Goal: Obtain resource: Download file/media

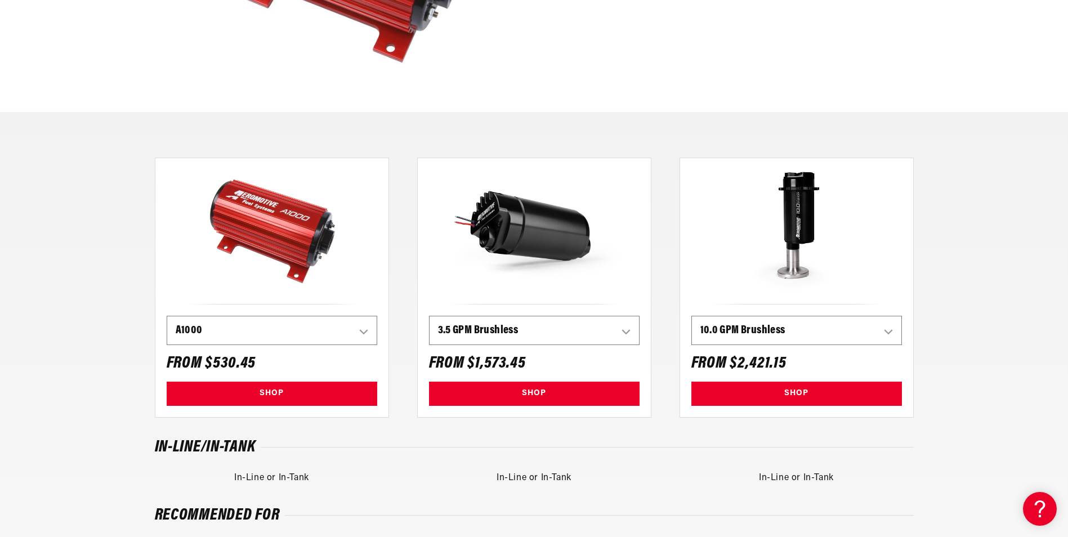
scroll to position [451, 0]
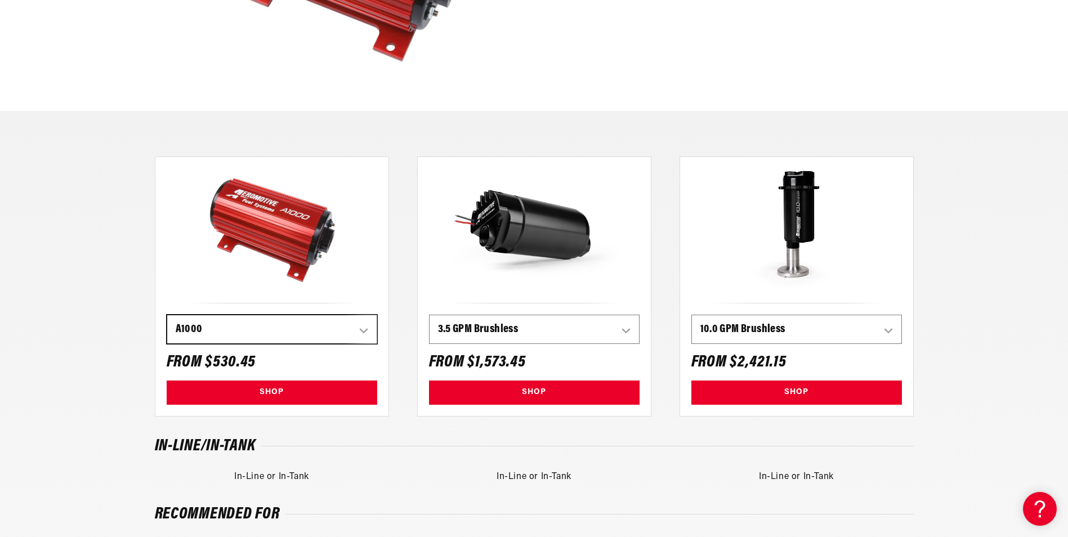
click at [363, 326] on select "200 LPH 340 LPH 525 LPH A750 A1000 Eliminator 3.5 GPM Brushless 5.0 GPM Brushle…" at bounding box center [272, 329] width 210 height 28
select select "157047980332"
click at [167, 315] on select "200 LPH 340 LPH 525 LPH A750 A1000 Eliminator 3.5 GPM Brushless 5.0 GPM Brushle…" at bounding box center [272, 329] width 210 height 28
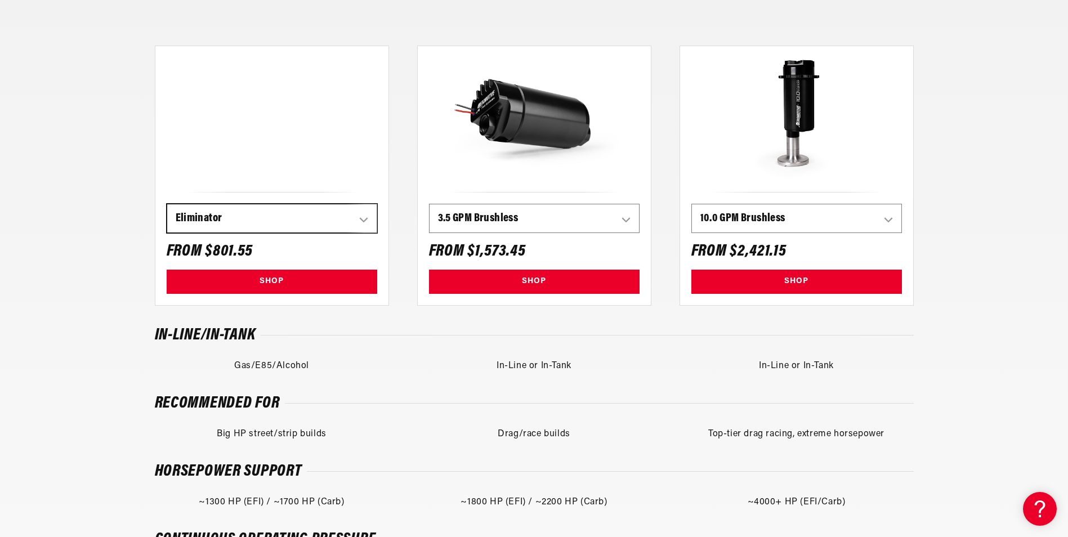
scroll to position [563, 0]
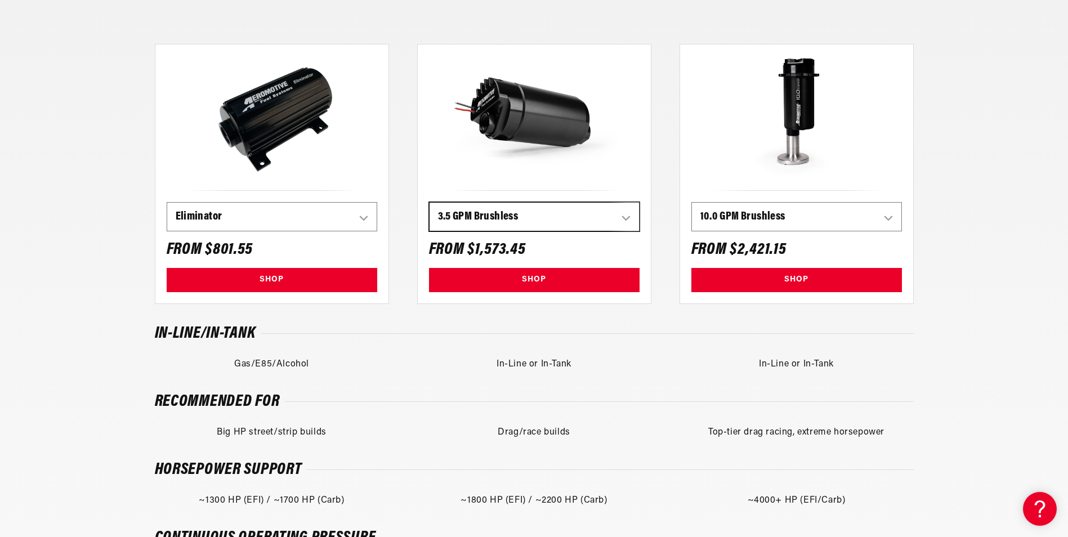
click at [557, 217] on select "200 LPH 340 LPH 525 LPH A750 A1000 Eliminator 3.5 GPM Brushless 5.0 GPM Brushle…" at bounding box center [535, 217] width 210 height 28
select select "157047849260"
click at [430, 203] on select "200 LPH 340 LPH 525 LPH A750 A1000 Eliminator 3.5 GPM Brushless 5.0 GPM Brushle…" at bounding box center [535, 217] width 210 height 28
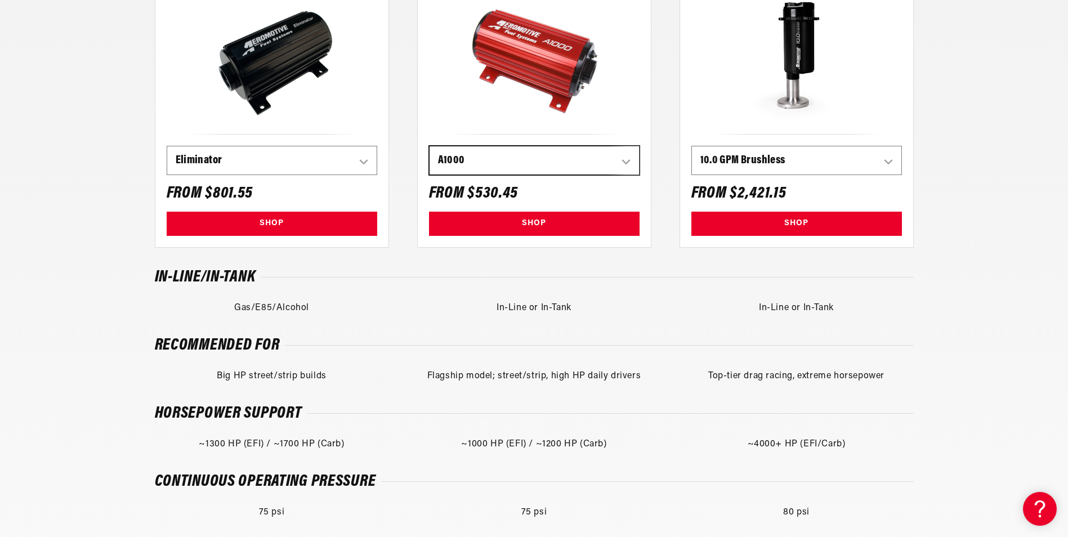
scroll to position [676, 0]
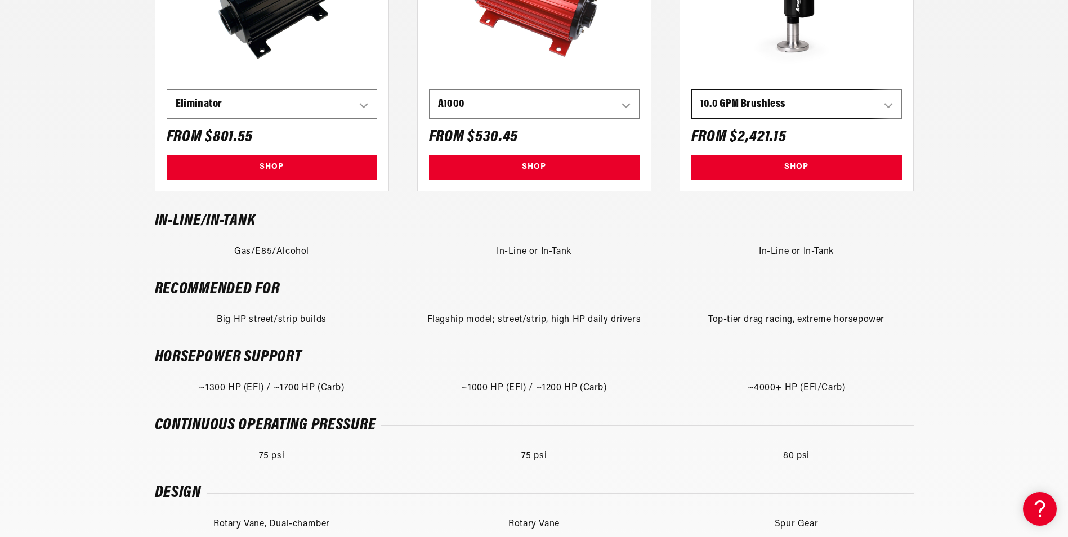
click at [773, 101] on select "200 LPH 340 LPH 525 LPH A750 A1000 Eliminator 3.5 GPM Brushless 5.0 GPM Brushle…" at bounding box center [797, 104] width 210 height 28
select select "157047783724"
click at [692, 90] on select "200 LPH 340 LPH 525 LPH A750 A1000 Eliminator 3.5 GPM Brushless 5.0 GPM Brushle…" at bounding box center [797, 104] width 210 height 28
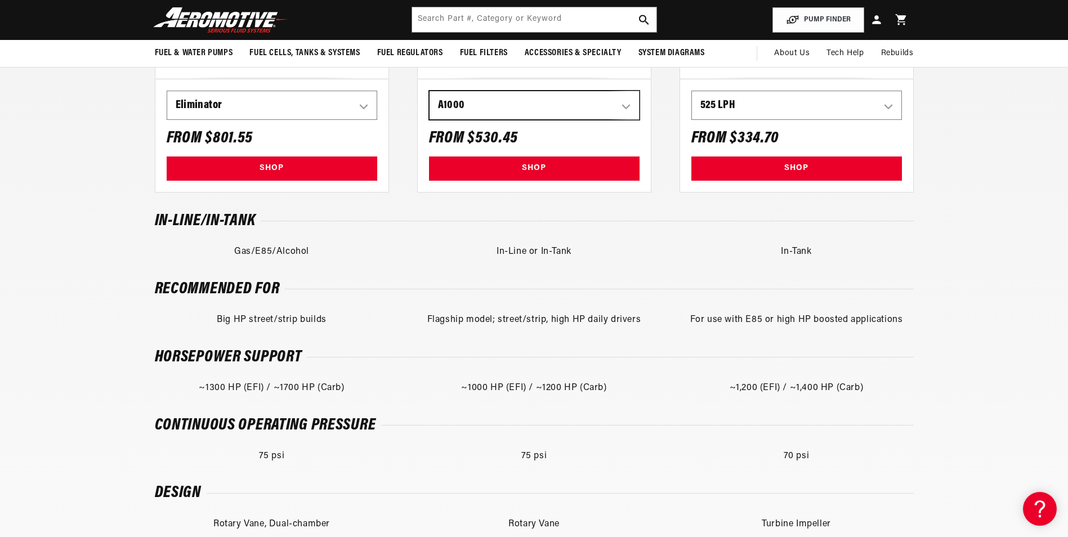
click at [525, 115] on select "200 LPH 340 LPH 525 LPH A750 A1000 Eliminator 3.5 GPM Brushless 5.0 GPM Brushle…" at bounding box center [535, 105] width 210 height 28
click at [430, 91] on select "200 LPH 340 LPH 525 LPH A750 A1000 Eliminator 3.5 GPM Brushless 5.0 GPM Brushle…" at bounding box center [535, 105] width 210 height 28
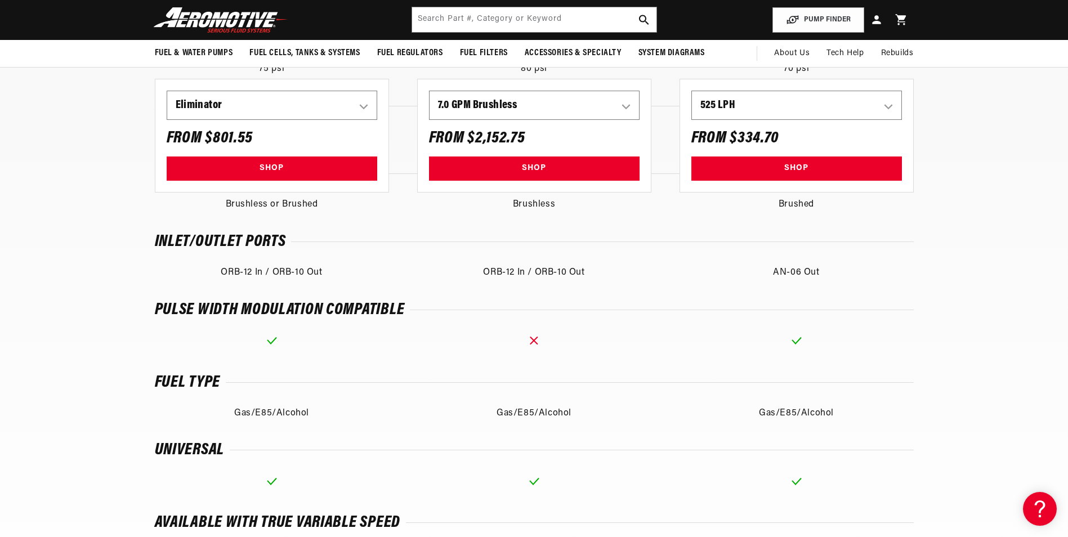
scroll to position [901, 0]
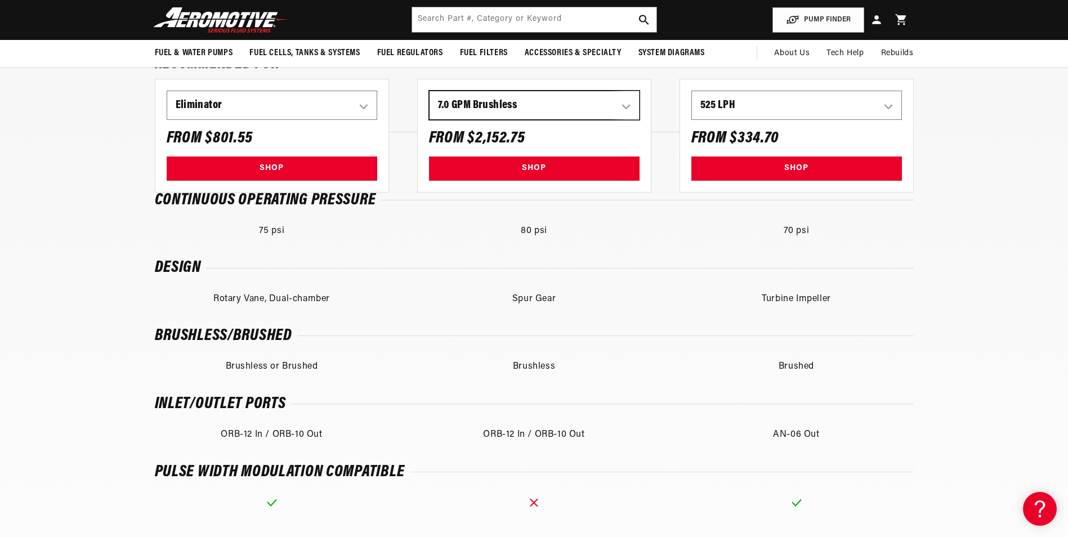
click at [491, 99] on select "200 LPH 340 LPH 525 LPH A750 A1000 Eliminator 3.5 GPM Brushless 5.0 GPM Brushle…" at bounding box center [535, 105] width 210 height 28
click at [430, 91] on select "200 LPH 340 LPH 525 LPH A750 A1000 Eliminator 3.5 GPM Brushless 5.0 GPM Brushle…" at bounding box center [535, 105] width 210 height 28
click at [500, 102] on select "200 LPH 340 LPH 525 LPH A750 A1000 Eliminator 3.5 GPM Brushless 5.0 GPM Brushle…" at bounding box center [535, 105] width 210 height 28
select select "156782428460"
click at [430, 91] on select "200 LPH 340 LPH 525 LPH A750 A1000 Eliminator 3.5 GPM Brushless 5.0 GPM Brushle…" at bounding box center [535, 105] width 210 height 28
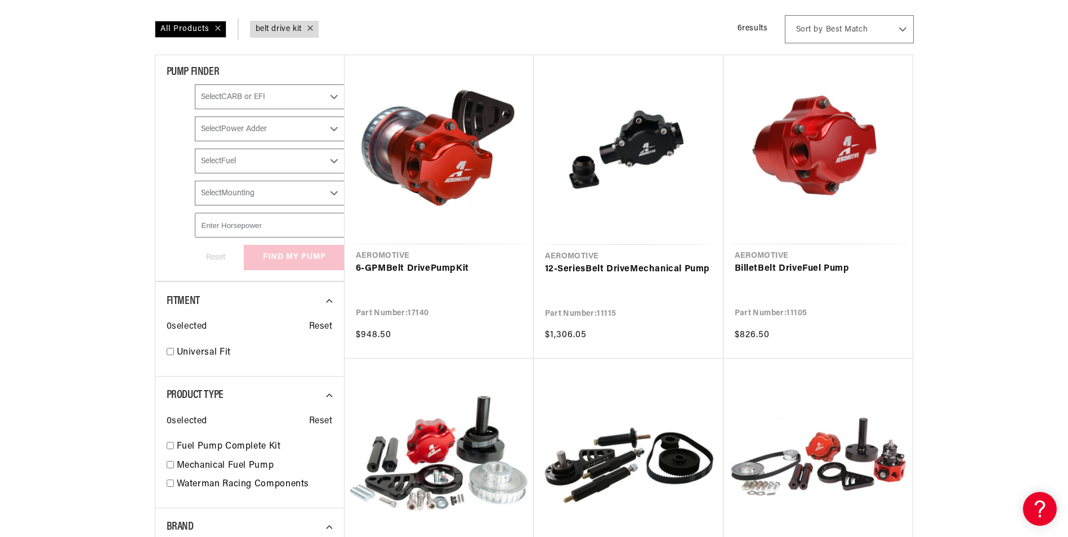
scroll to position [56, 0]
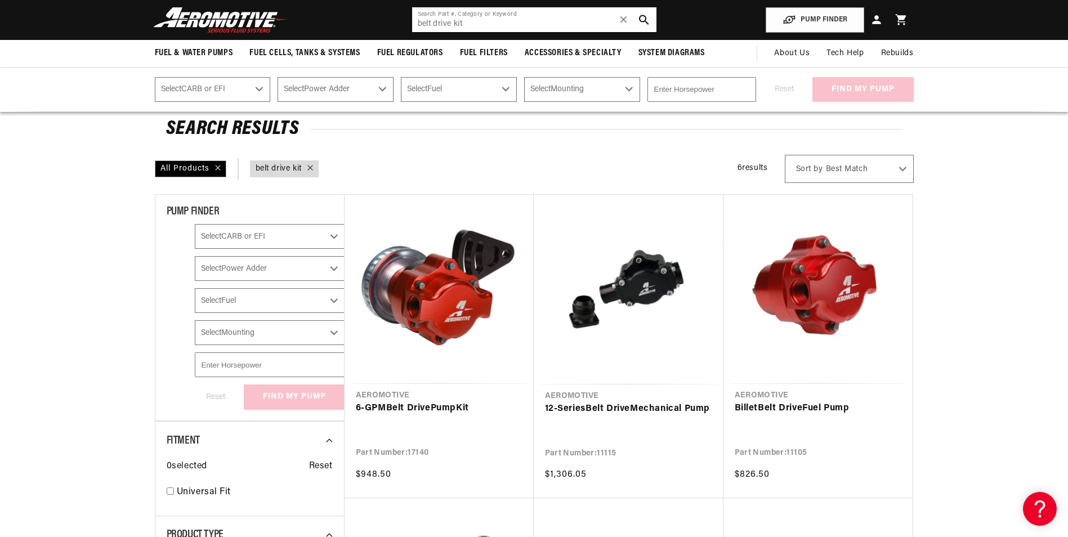
drag, startPoint x: 474, startPoint y: 23, endPoint x: 333, endPoint y: 38, distance: 141.1
click at [333, 38] on header "Fuel & Water Pumps Back In-Tank In-Line Fuel Pumps" at bounding box center [535, 20] width 816 height 40
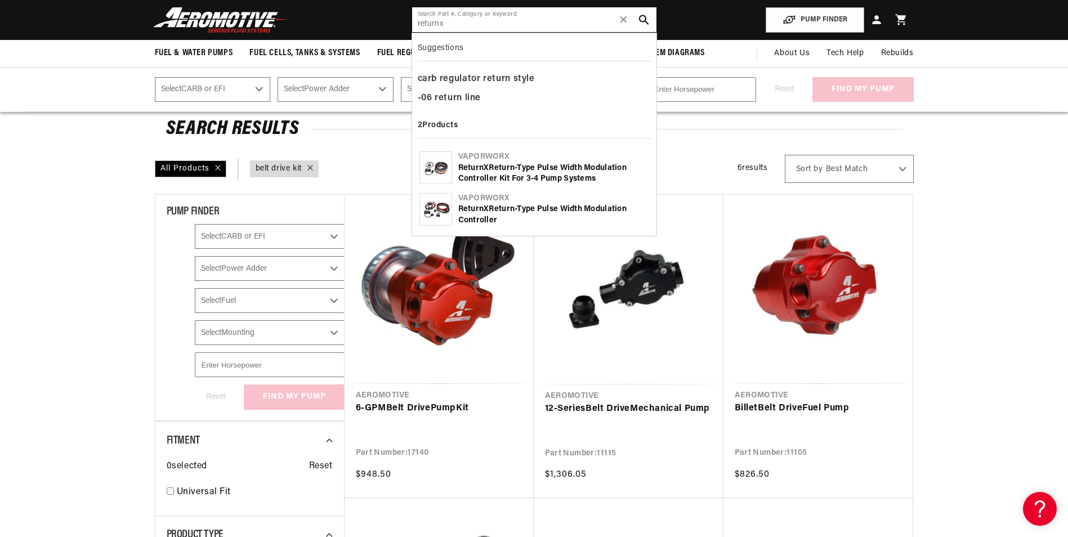
type input "returnx"
click at [550, 214] on div "ReturnX Return-Type Pulse Width Modulation Controller" at bounding box center [553, 215] width 191 height 22
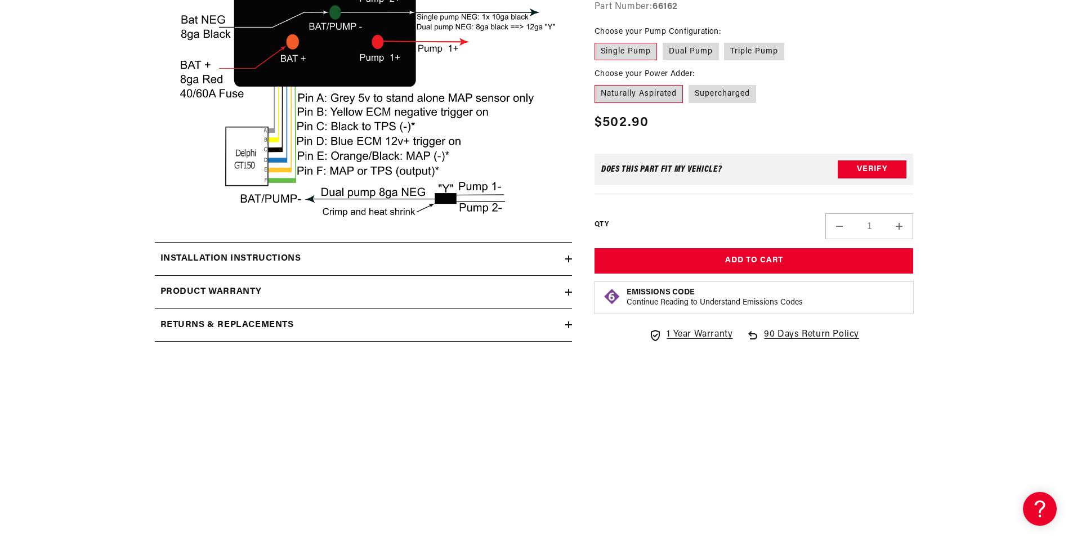
scroll to position [2028, 0]
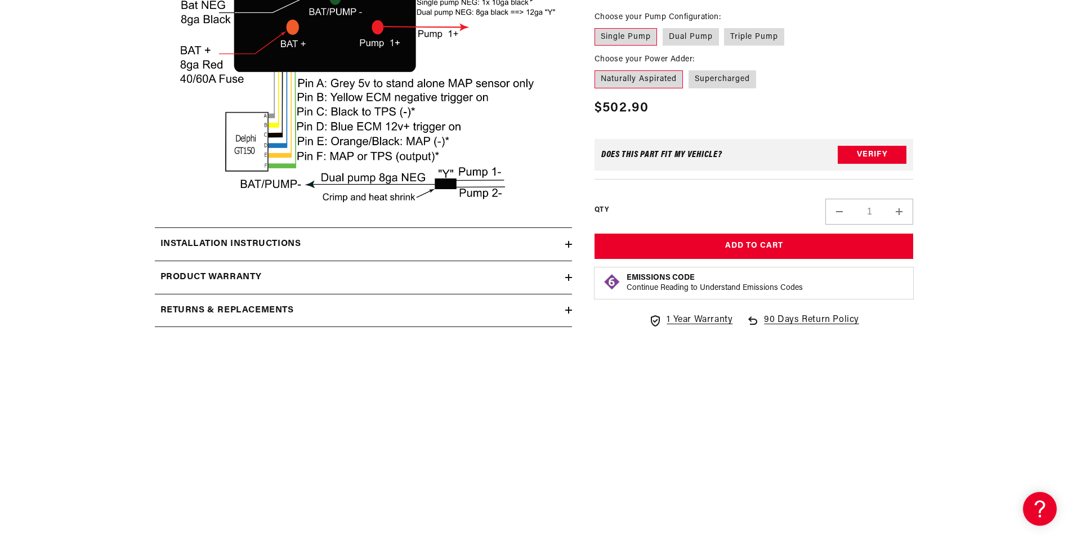
click at [265, 252] on h2 "Installation Instructions" at bounding box center [231, 244] width 141 height 15
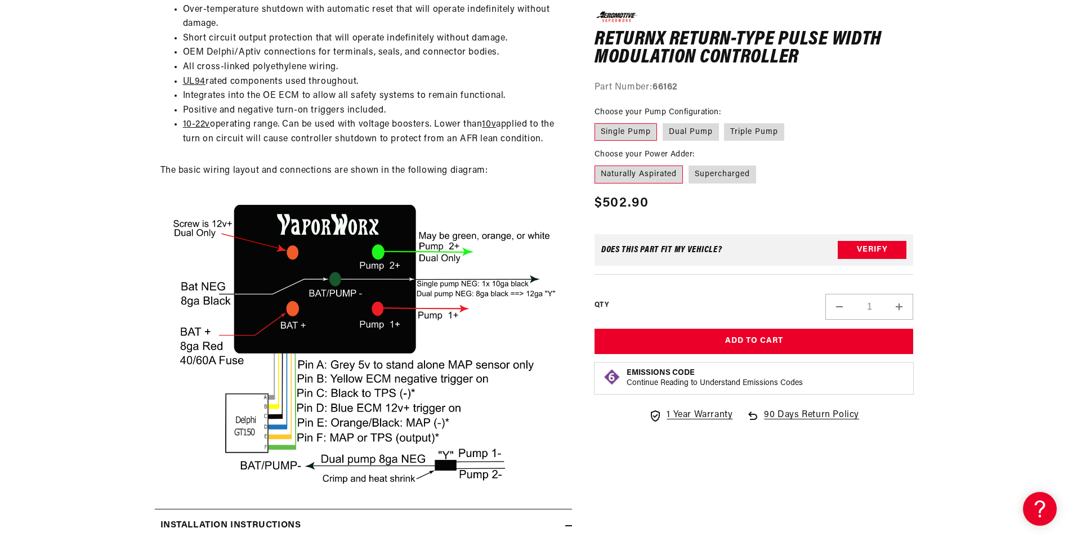
scroll to position [2140, 0]
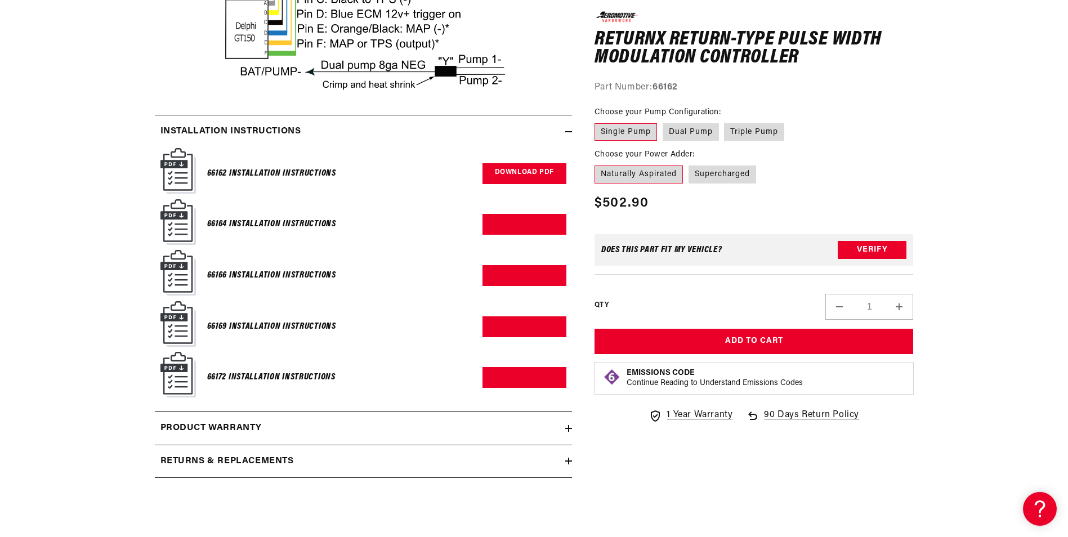
click at [538, 184] on link "Download PDF" at bounding box center [525, 173] width 84 height 21
